Goal: Task Accomplishment & Management: Manage account settings

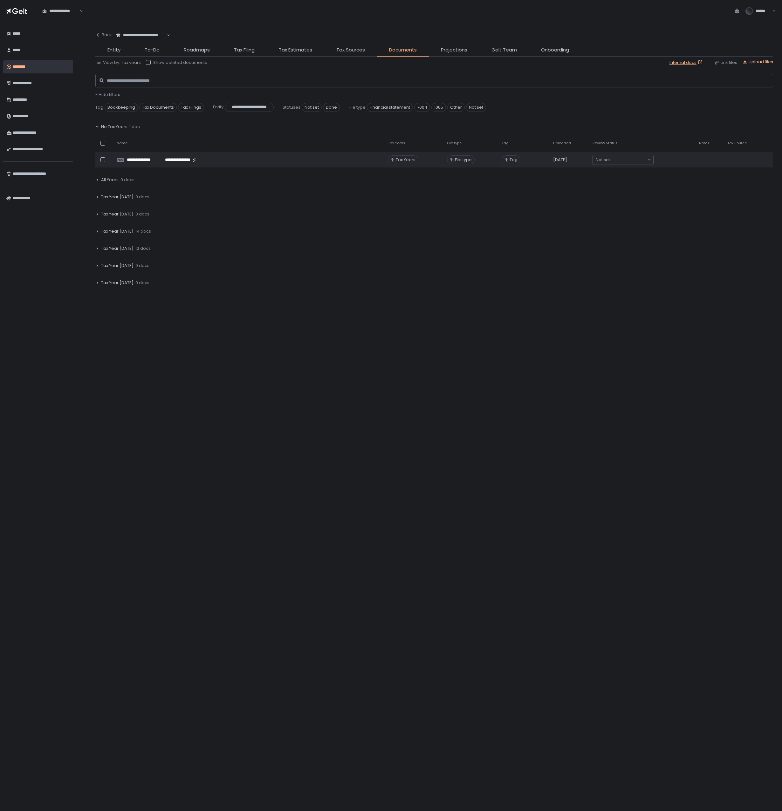
click at [116, 248] on span "Tax Year [DATE]" at bounding box center [117, 249] width 32 height 6
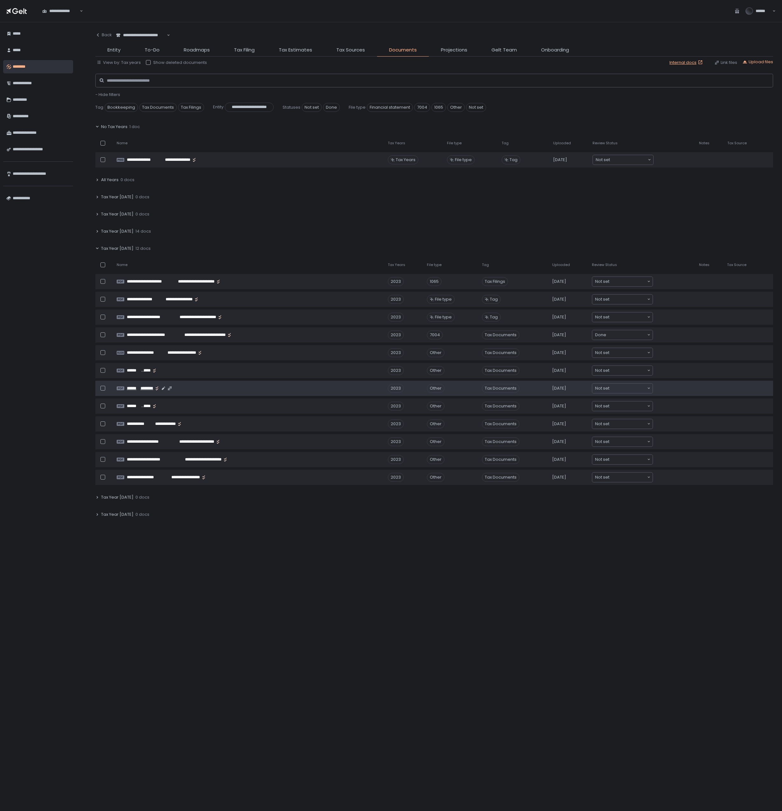
click at [143, 390] on span "********" at bounding box center [146, 389] width 13 height 6
